Goal: Information Seeking & Learning: Check status

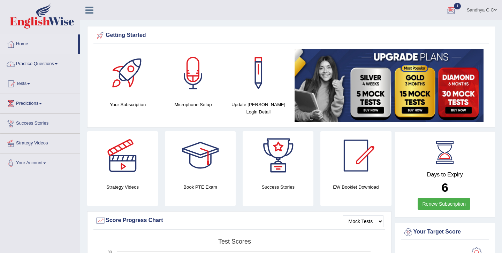
click at [450, 11] on div at bounding box center [451, 10] width 10 height 10
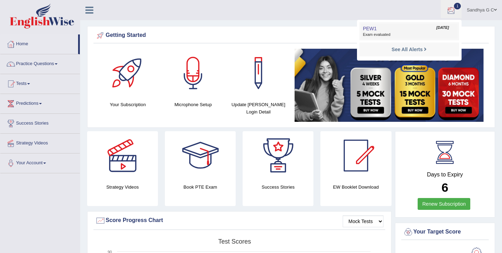
click at [404, 32] on span "Exam evaluated" at bounding box center [409, 35] width 93 height 6
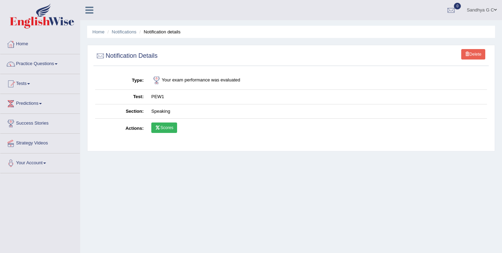
click at [166, 128] on link "Scores" at bounding box center [164, 128] width 26 height 10
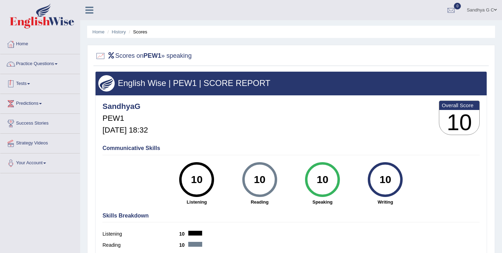
click at [62, 84] on link "Tests" at bounding box center [39, 82] width 79 height 17
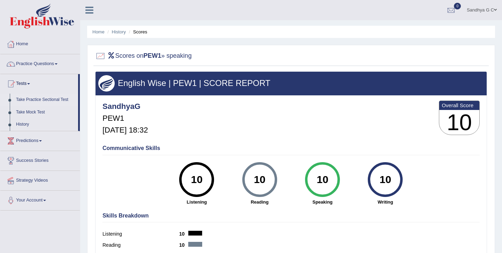
click at [44, 102] on link "Take Practice Sectional Test" at bounding box center [45, 100] width 65 height 13
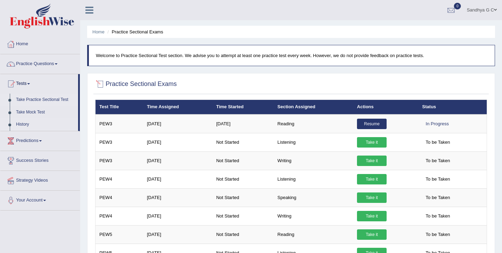
click at [12, 124] on li "History" at bounding box center [39, 125] width 78 height 13
click at [40, 128] on link "History" at bounding box center [45, 125] width 65 height 13
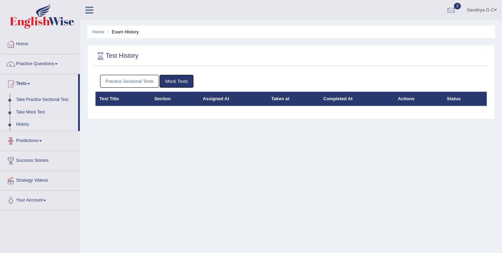
click at [124, 76] on link "Practice Sectional Tests" at bounding box center [129, 81] width 59 height 13
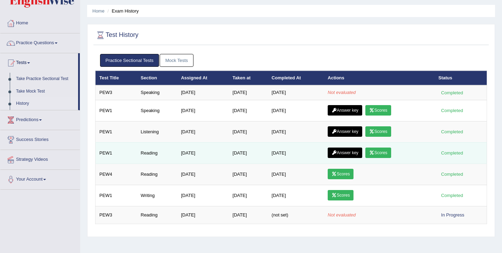
scroll to position [22, 0]
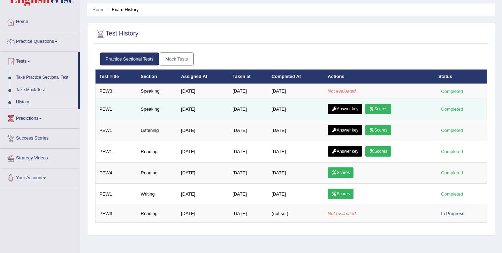
click at [384, 108] on link "Scores" at bounding box center [378, 109] width 26 height 10
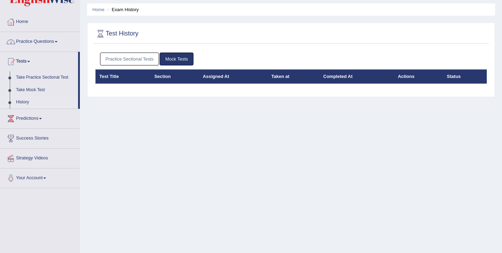
click at [145, 61] on link "Practice Sectional Tests" at bounding box center [129, 59] width 59 height 13
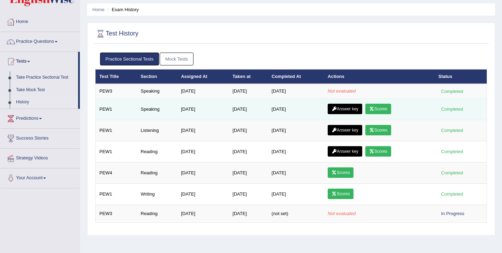
click at [351, 108] on link "Answer key" at bounding box center [345, 109] width 35 height 10
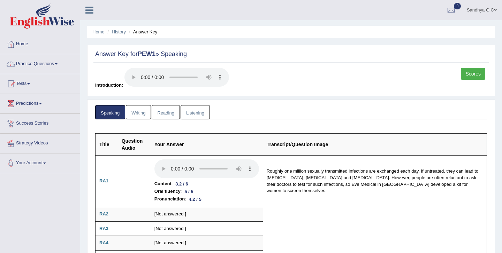
click at [476, 73] on link "Scores" at bounding box center [473, 74] width 24 height 12
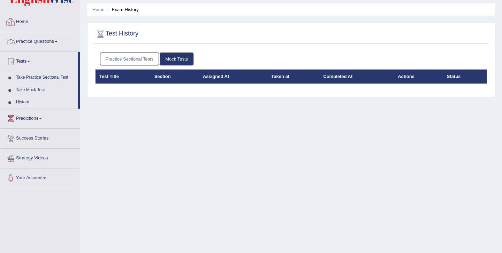
click at [105, 55] on link "Practice Sectional Tests" at bounding box center [129, 59] width 59 height 13
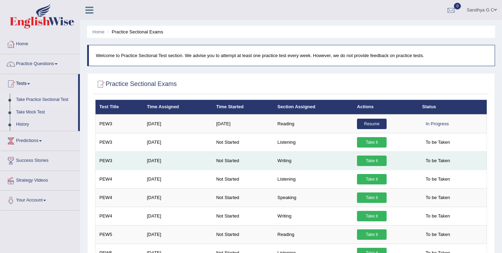
click at [362, 159] on link "Take it" at bounding box center [372, 161] width 30 height 10
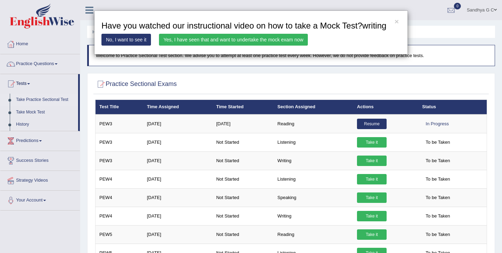
click at [277, 46] on link "Yes, I have seen that and want to undertake the mock exam now" at bounding box center [233, 40] width 149 height 12
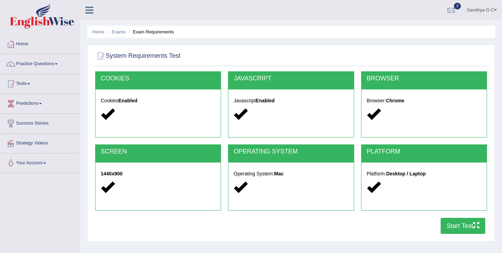
click at [459, 224] on button "Start Test" at bounding box center [463, 226] width 45 height 16
